Goal: Task Accomplishment & Management: Use online tool/utility

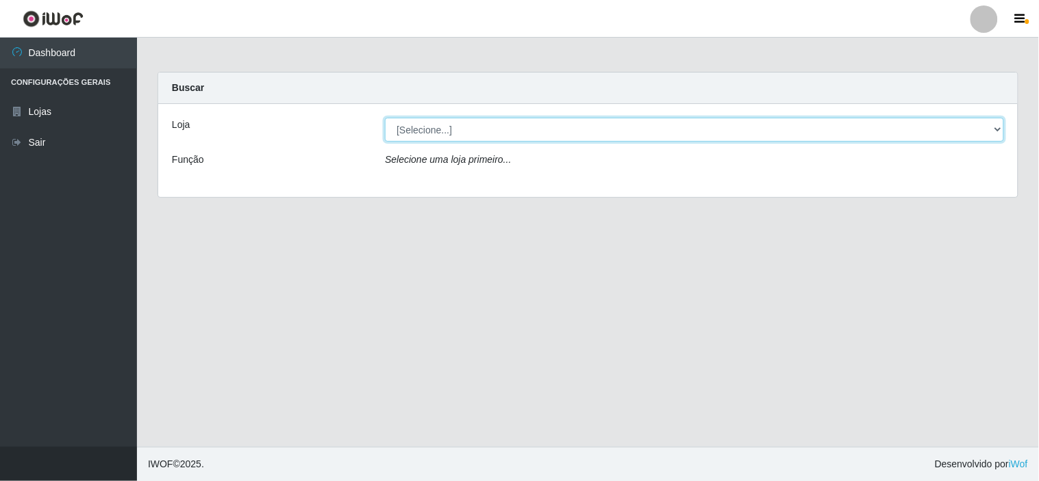
click at [462, 121] on select "[Selecione...] Rede Compras Supermercados - LOJA 6" at bounding box center [694, 130] width 619 height 24
click at [385, 118] on select "[Selecione...] Rede Compras Supermercados - LOJA 6" at bounding box center [694, 130] width 619 height 24
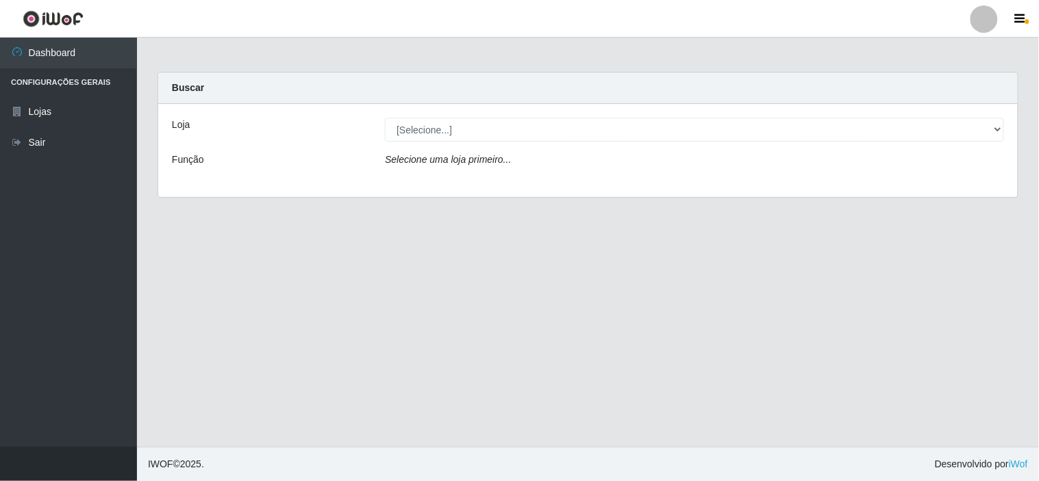
click at [514, 155] on div "Selecione uma loja primeiro..." at bounding box center [695, 163] width 640 height 20
click at [516, 165] on div "Selecione uma loja primeiro..." at bounding box center [695, 163] width 640 height 20
click at [443, 160] on icon "Selecione uma loja primeiro..." at bounding box center [448, 159] width 126 height 11
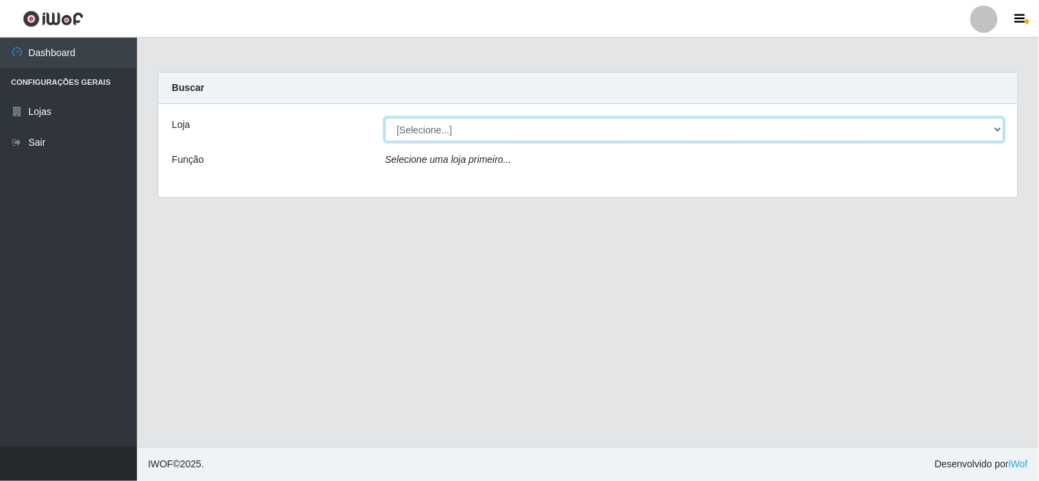
click at [476, 135] on select "[Selecione...] Rede Compras Supermercados - LOJA 6" at bounding box center [694, 130] width 619 height 24
select select "398"
click at [385, 118] on select "[Selecione...] Rede Compras Supermercados - LOJA 6" at bounding box center [694, 130] width 619 height 24
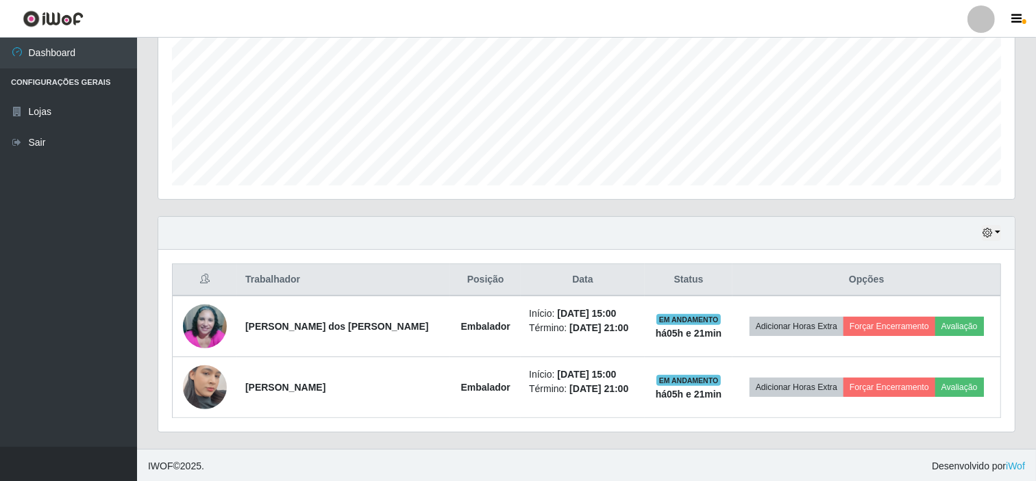
scroll to position [306, 0]
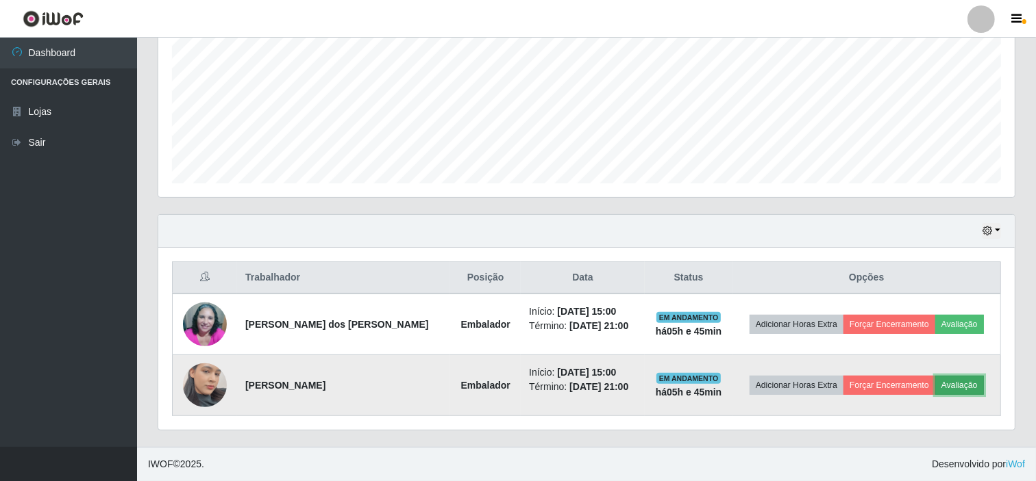
click at [949, 379] on button "Avaliação" at bounding box center [959, 385] width 49 height 19
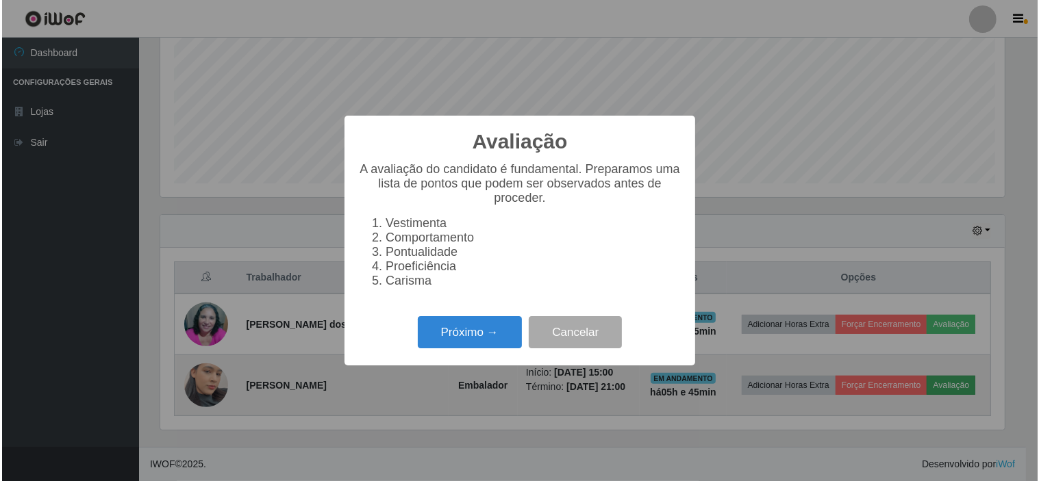
scroll to position [284, 847]
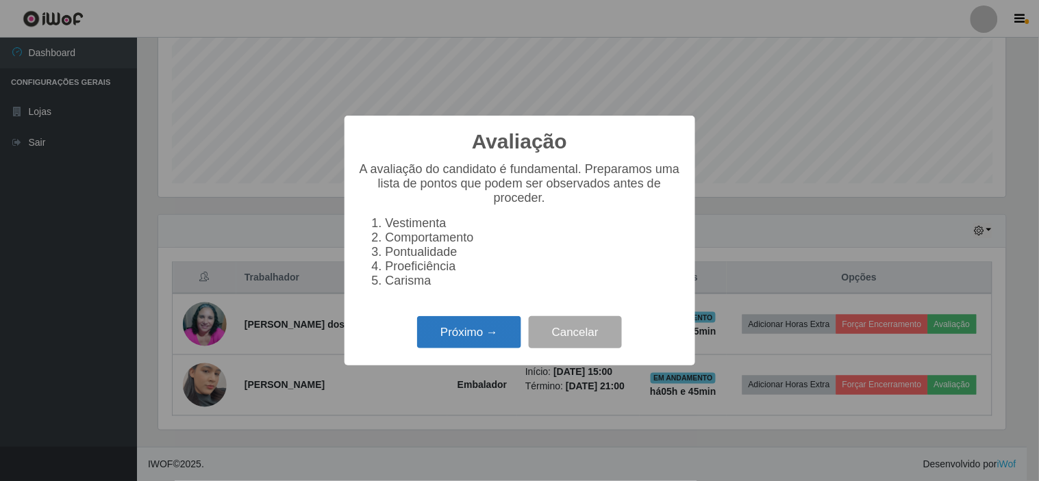
click at [468, 339] on button "Próximo →" at bounding box center [469, 332] width 104 height 32
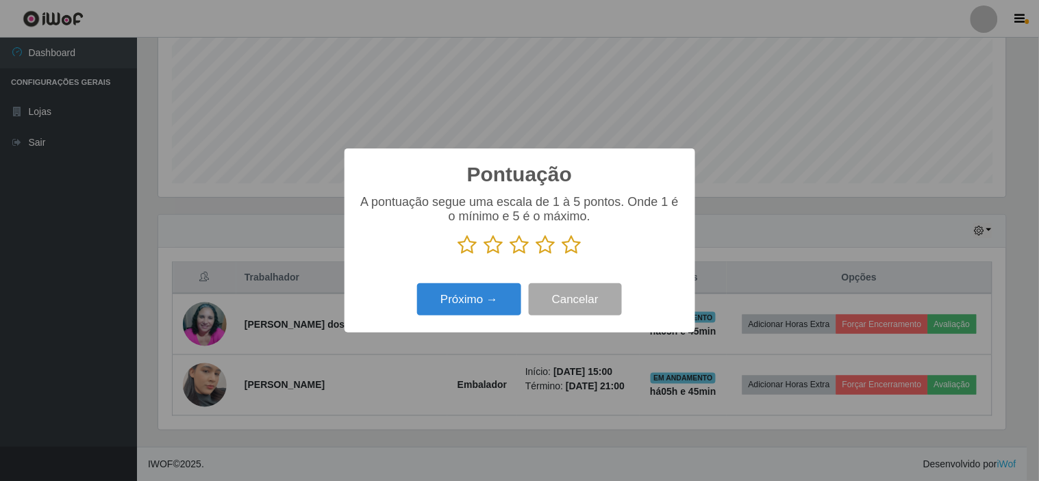
scroll to position [684637, 684073]
click at [567, 248] on icon at bounding box center [571, 245] width 19 height 21
click at [562, 255] on input "radio" at bounding box center [562, 255] width 0 height 0
click at [478, 295] on button "Próximo →" at bounding box center [469, 300] width 104 height 32
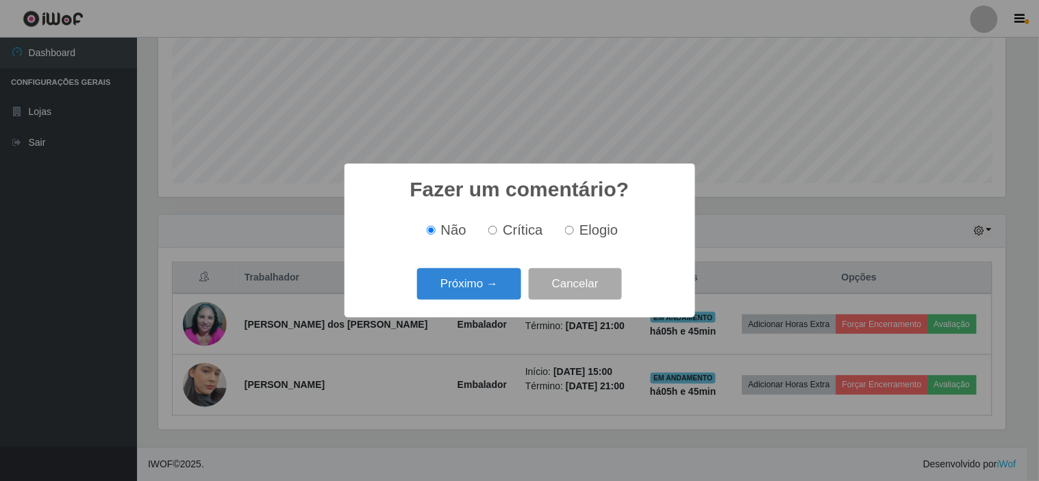
click at [592, 234] on span "Elogio" at bounding box center [598, 230] width 38 height 15
click at [574, 234] on input "Elogio" at bounding box center [569, 230] width 9 height 9
radio input "true"
click at [469, 288] on button "Próximo →" at bounding box center [469, 284] width 104 height 32
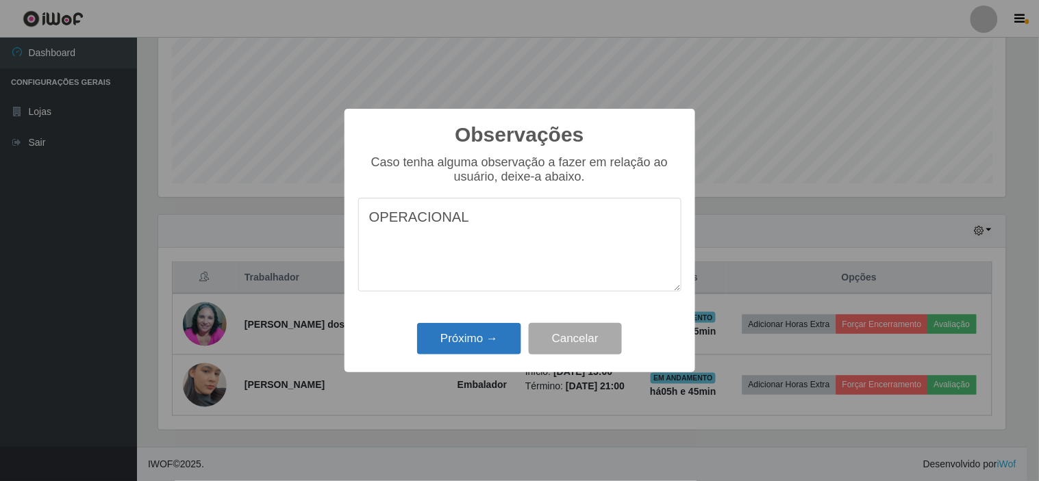
type textarea "OPERACIONAL"
click at [485, 340] on button "Próximo →" at bounding box center [469, 339] width 104 height 32
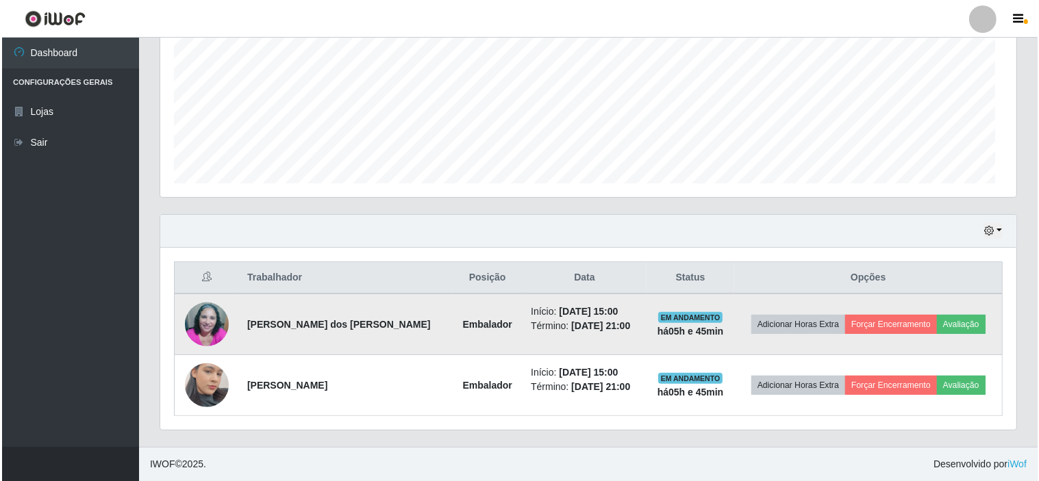
scroll to position [284, 856]
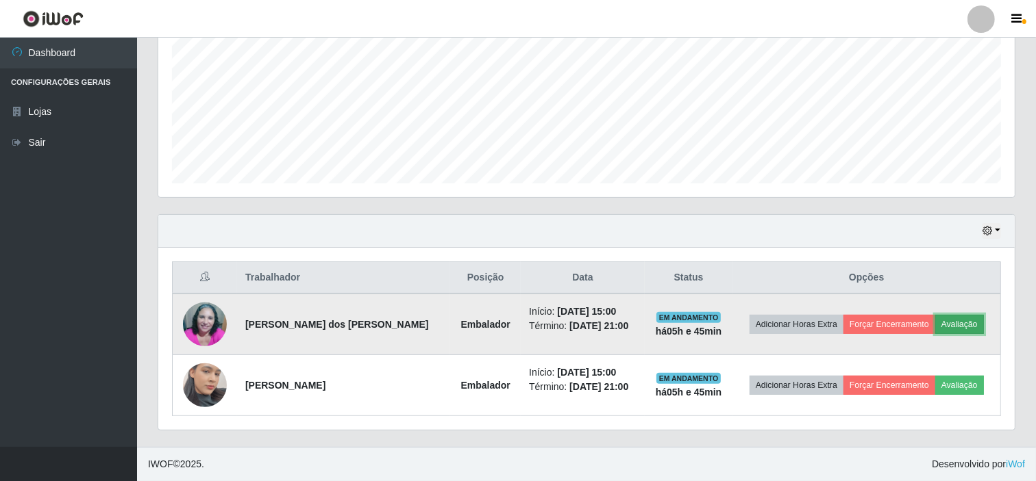
click at [961, 324] on button "Avaliação" at bounding box center [959, 324] width 49 height 19
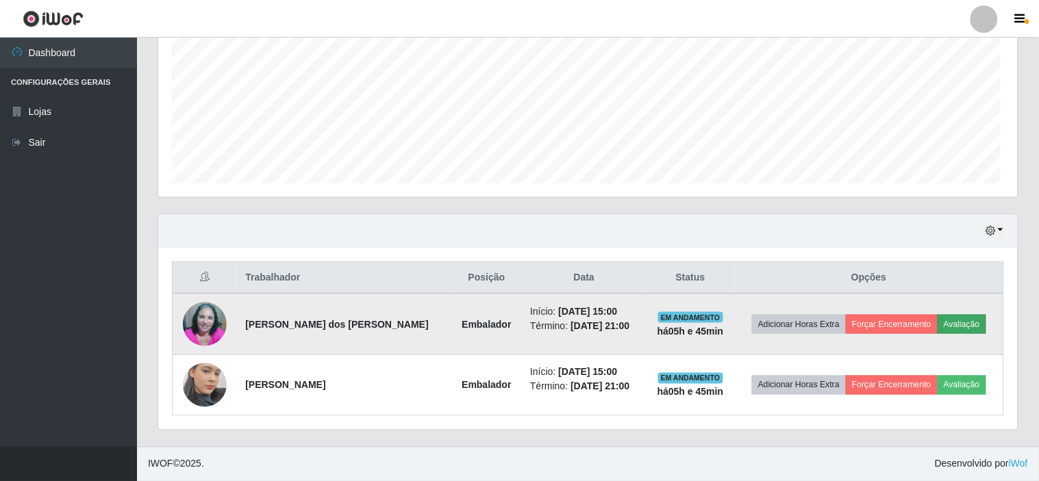
scroll to position [284, 847]
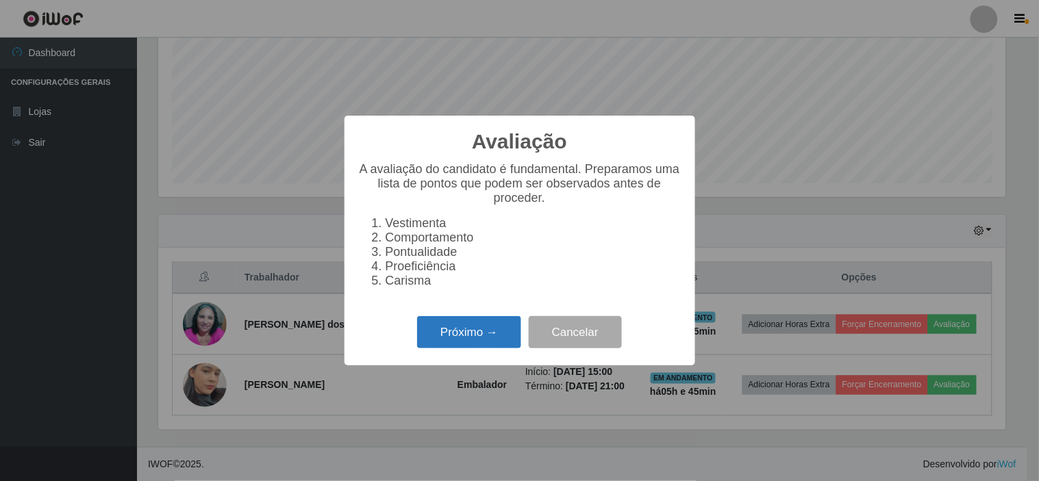
click at [504, 345] on button "Próximo →" at bounding box center [469, 332] width 104 height 32
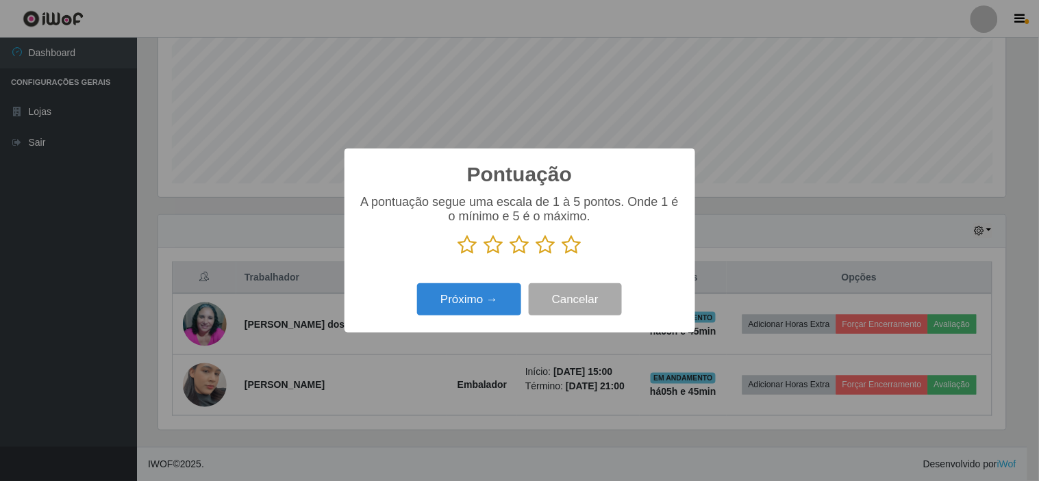
click at [569, 251] on icon at bounding box center [571, 245] width 19 height 21
click at [562, 255] on input "radio" at bounding box center [562, 255] width 0 height 0
click at [470, 303] on button "Próximo →" at bounding box center [469, 300] width 104 height 32
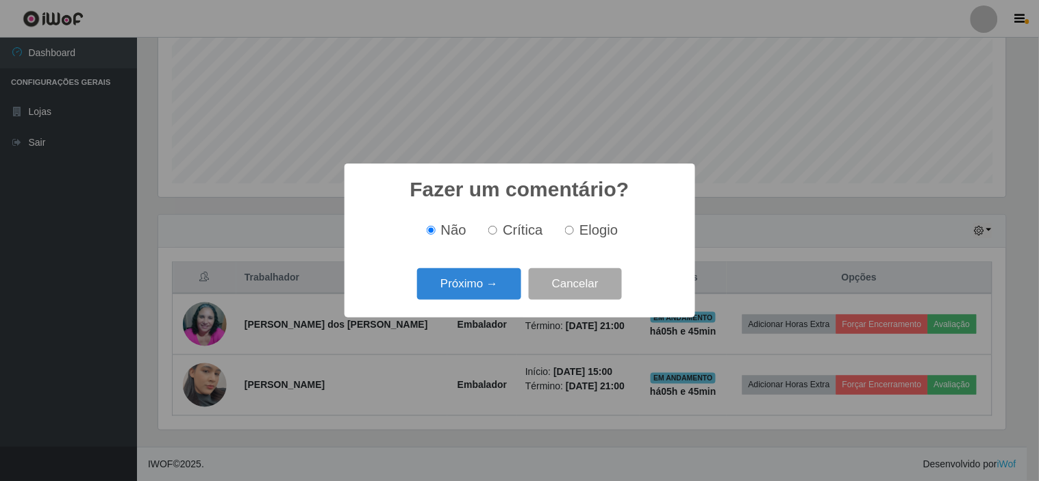
click at [591, 234] on span "Elogio" at bounding box center [598, 230] width 38 height 15
click at [574, 234] on input "Elogio" at bounding box center [569, 230] width 9 height 9
radio input "true"
click at [468, 279] on button "Próximo →" at bounding box center [469, 284] width 104 height 32
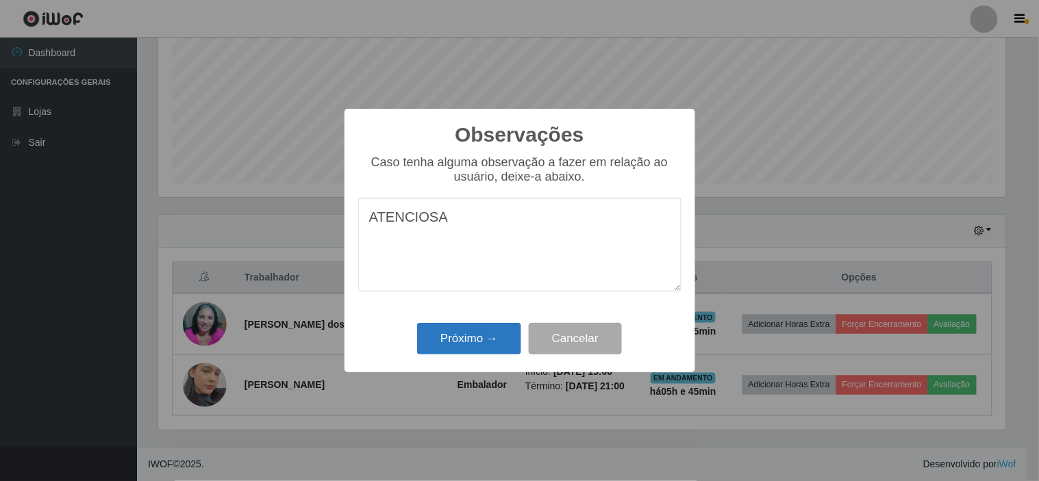
type textarea "ATENCIOSA"
click at [455, 336] on button "Próximo →" at bounding box center [469, 339] width 104 height 32
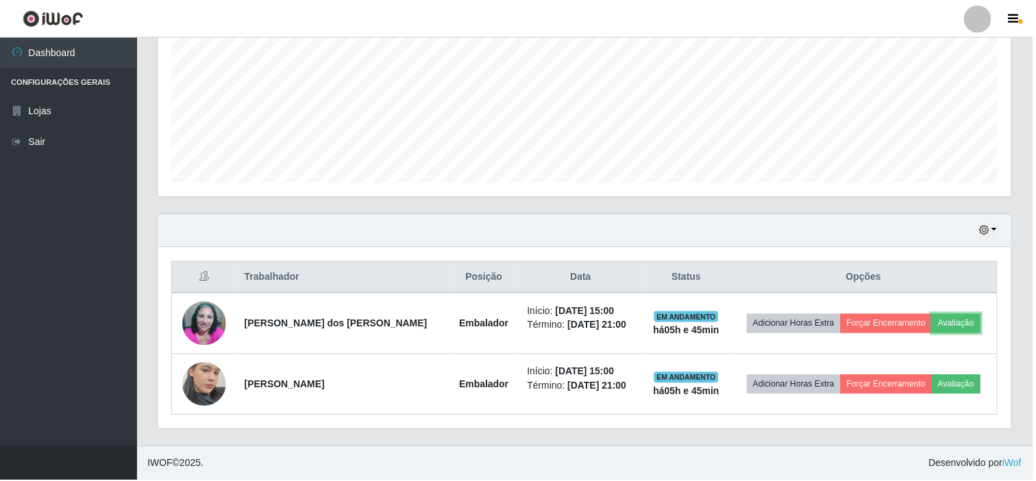
scroll to position [284, 856]
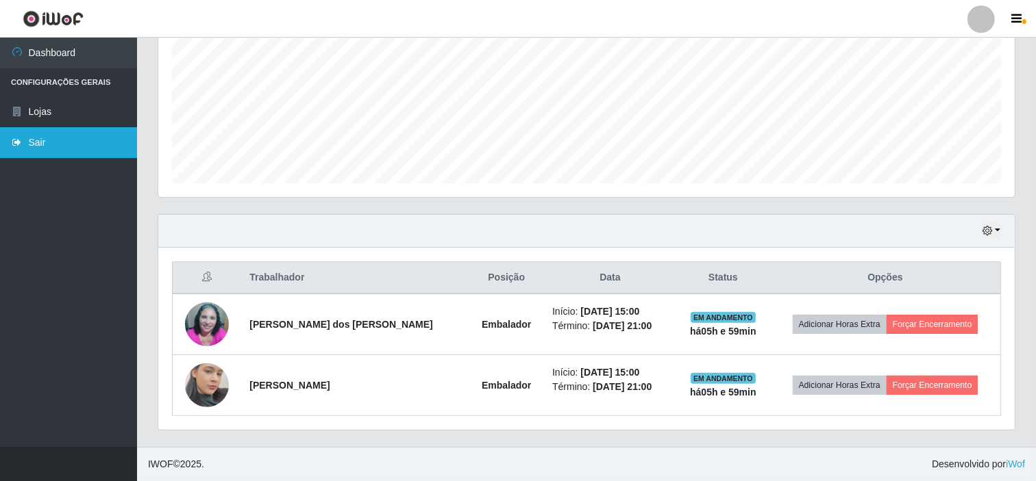
click at [64, 127] on link "Sair" at bounding box center [68, 142] width 137 height 31
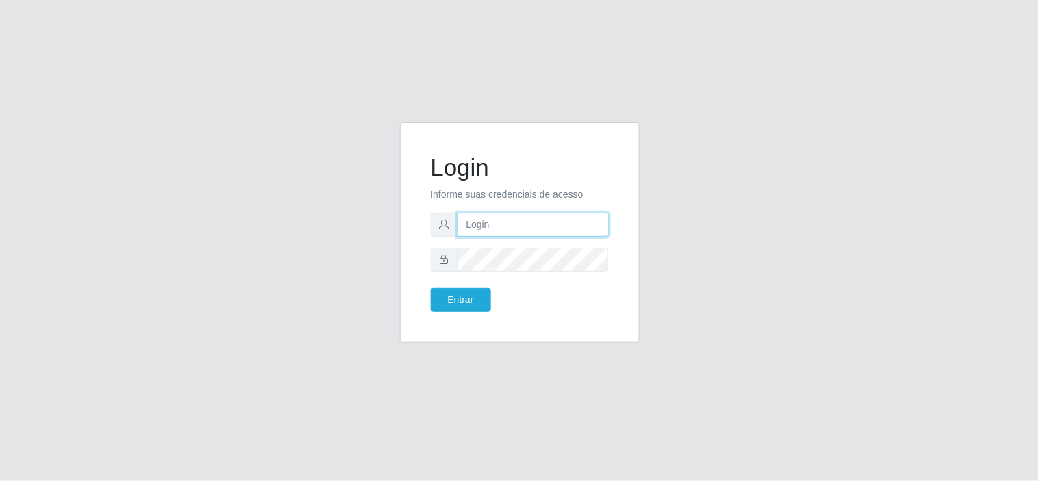
click at [490, 223] on input "text" at bounding box center [533, 225] width 151 height 24
click at [577, 224] on input "maissa@redecompras06" at bounding box center [533, 225] width 151 height 24
click at [597, 225] on input "maissa@redecompras06" at bounding box center [533, 225] width 151 height 24
click at [579, 219] on input "maissa@redecompras0" at bounding box center [533, 225] width 151 height 24
drag, startPoint x: 576, startPoint y: 227, endPoint x: 592, endPoint y: 227, distance: 15.8
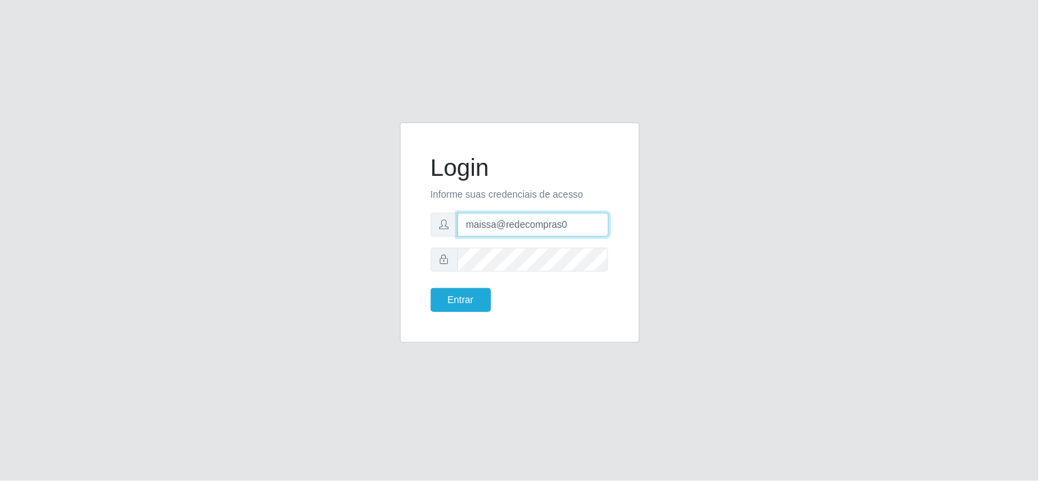
click at [577, 227] on input "maissa@redecompras0" at bounding box center [533, 225] width 151 height 24
type input "m"
click at [605, 229] on input "text" at bounding box center [533, 225] width 151 height 24
type input "jacquesredec@06"
click at [450, 300] on button "Entrar" at bounding box center [461, 300] width 60 height 24
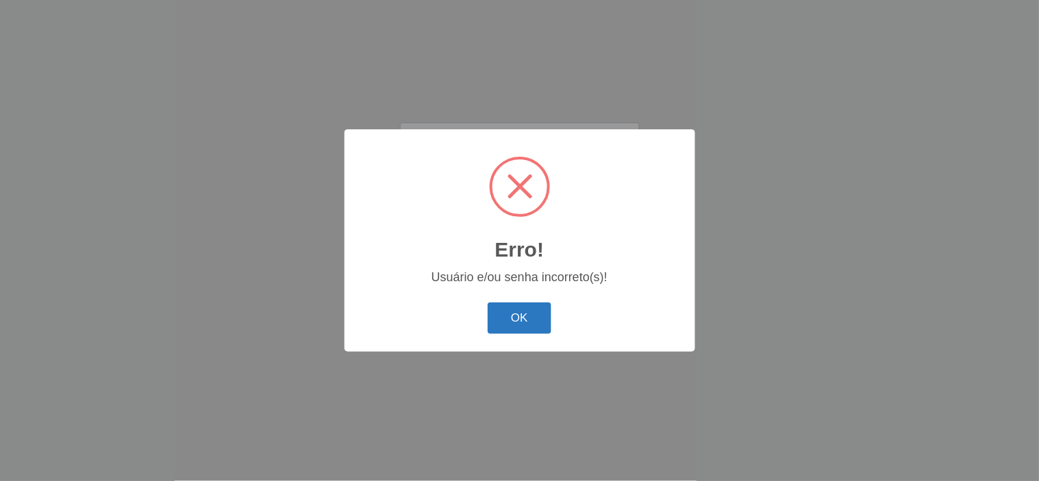
click at [536, 323] on button "OK" at bounding box center [520, 319] width 64 height 32
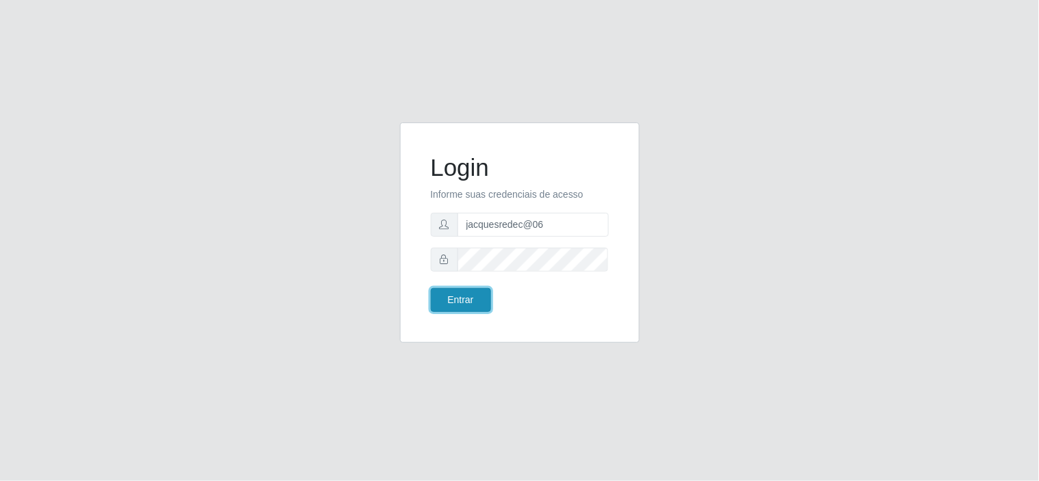
click at [470, 298] on button "Entrar" at bounding box center [461, 300] width 60 height 24
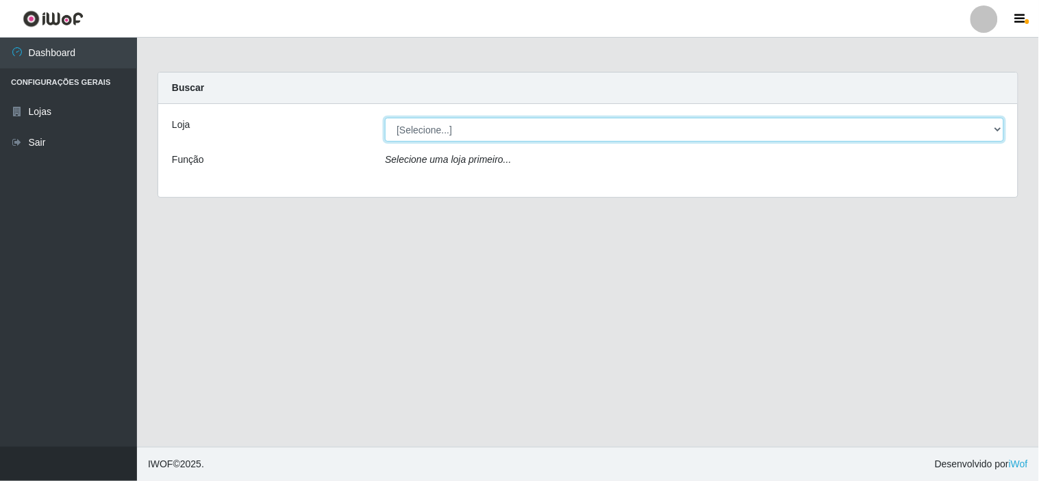
click at [997, 132] on select "[Selecione...] Rede Compras Supermercados - LOJA 6" at bounding box center [694, 130] width 619 height 24
select select "398"
click at [385, 118] on select "[Selecione...] Rede Compras Supermercados - LOJA 6" at bounding box center [694, 130] width 619 height 24
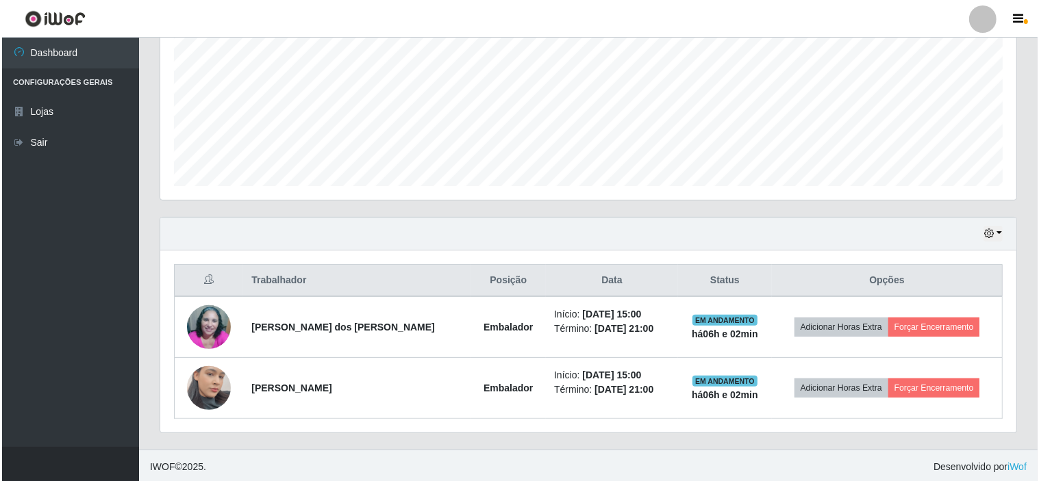
scroll to position [306, 0]
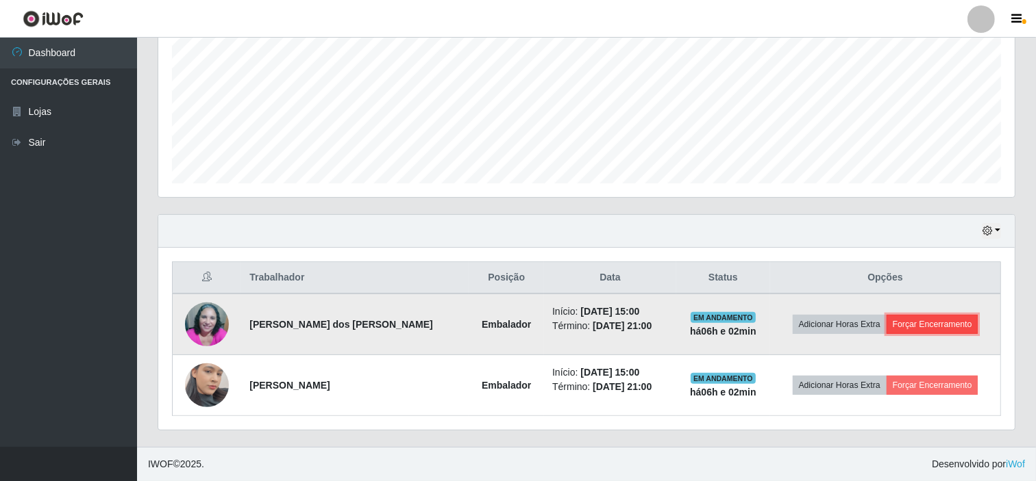
click at [942, 323] on button "Forçar Encerramento" at bounding box center [932, 324] width 92 height 19
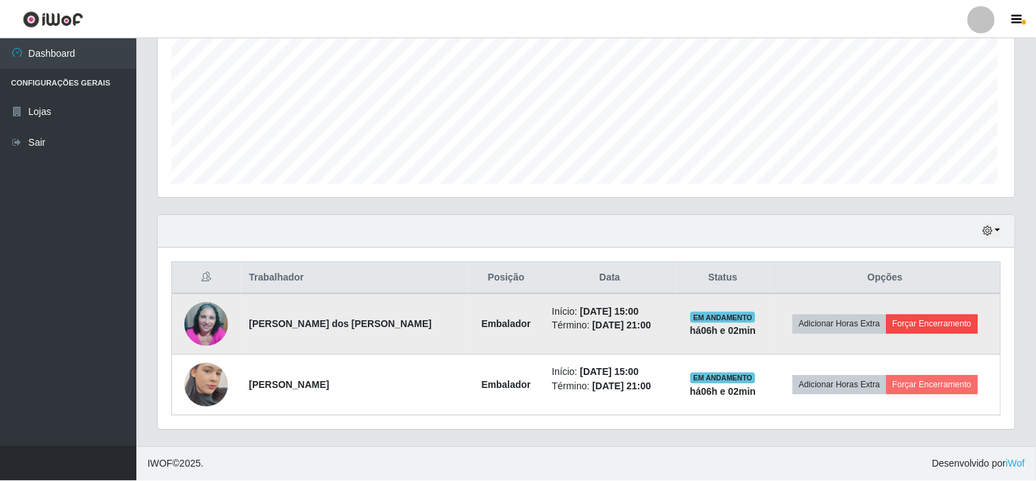
scroll to position [284, 847]
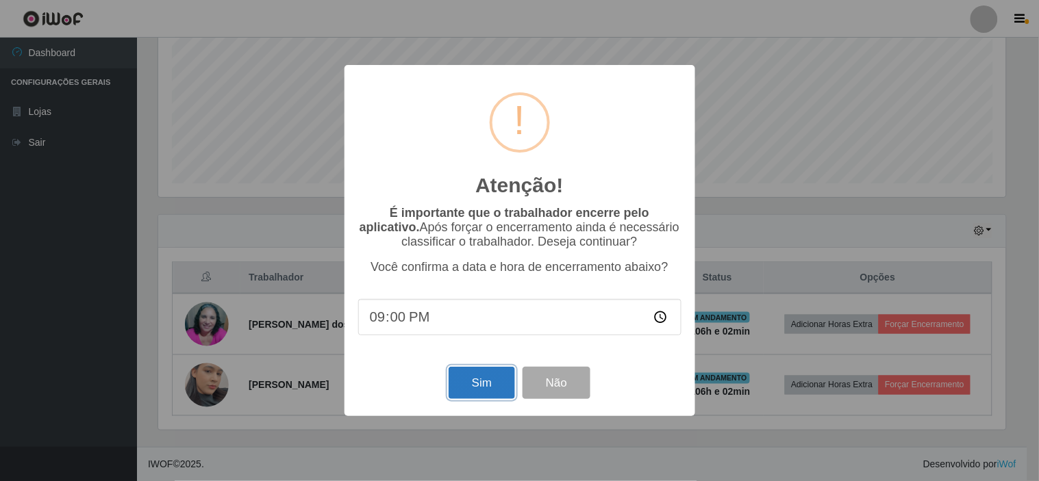
click at [488, 386] on button "Sim" at bounding box center [482, 383] width 66 height 32
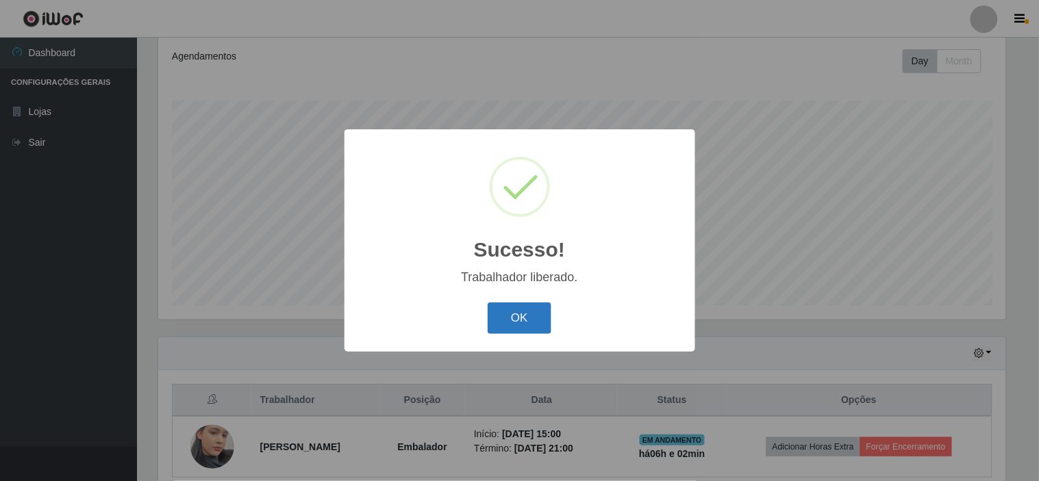
click at [521, 323] on button "OK" at bounding box center [520, 319] width 64 height 32
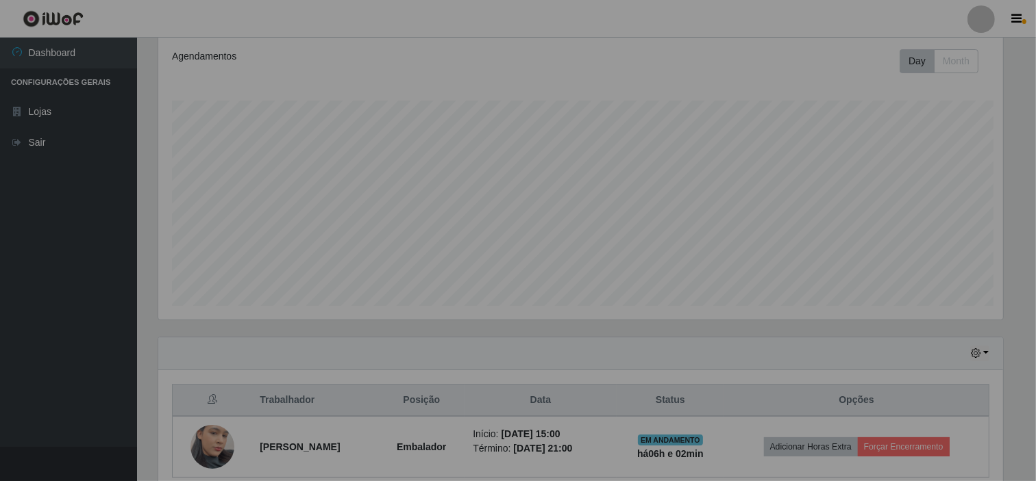
scroll to position [284, 856]
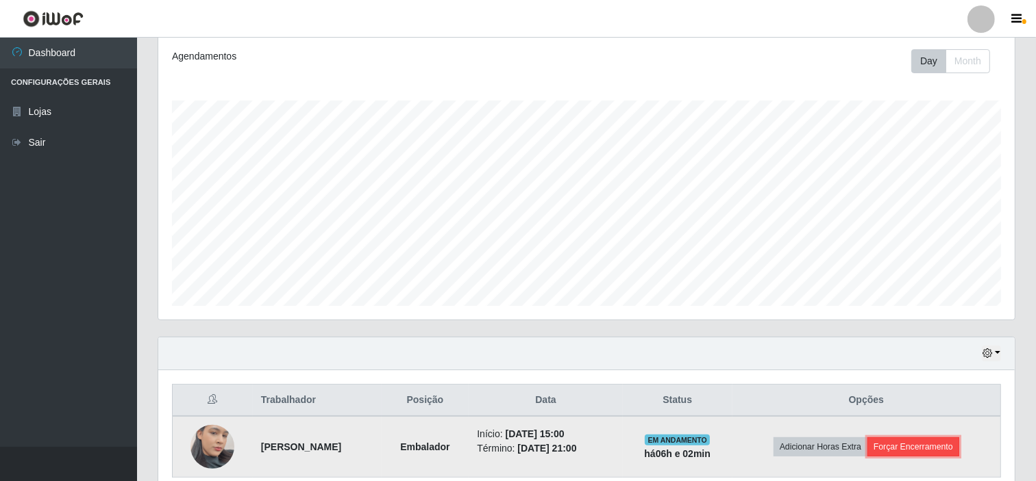
click at [944, 448] on button "Forçar Encerramento" at bounding box center [913, 447] width 92 height 19
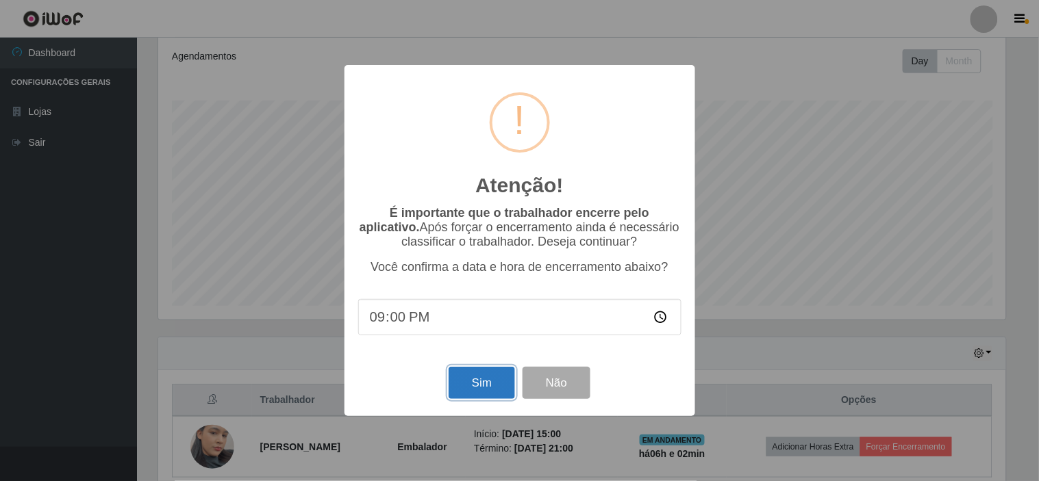
click at [492, 386] on button "Sim" at bounding box center [482, 383] width 66 height 32
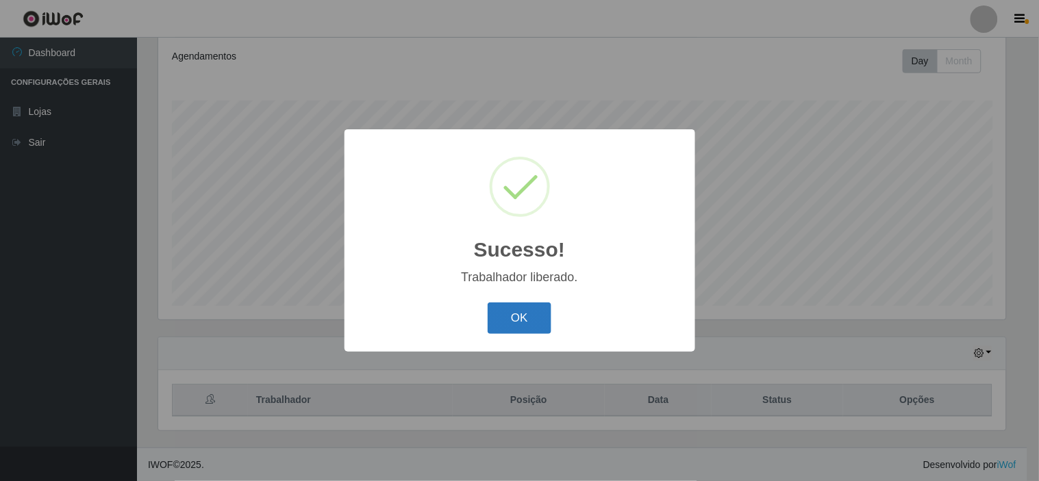
click at [516, 326] on button "OK" at bounding box center [520, 319] width 64 height 32
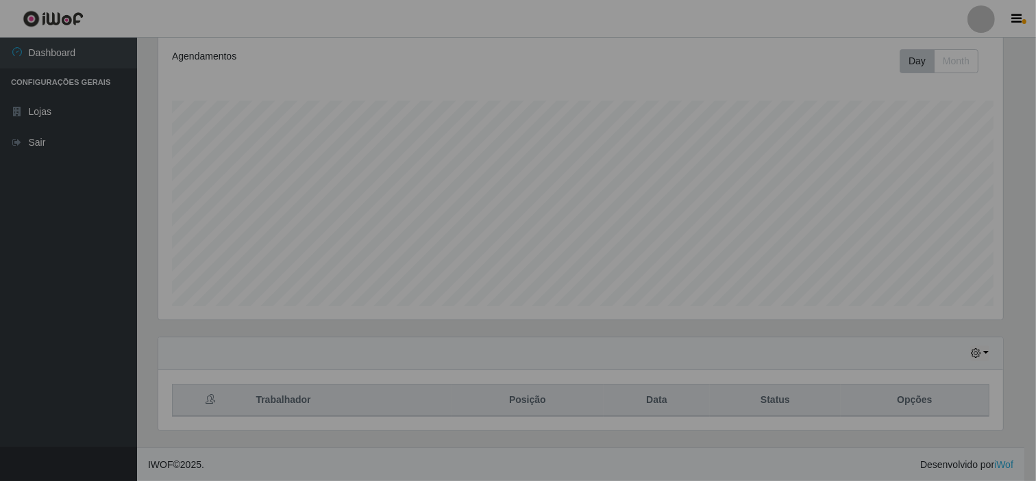
scroll to position [284, 856]
